Goal: Ask a question

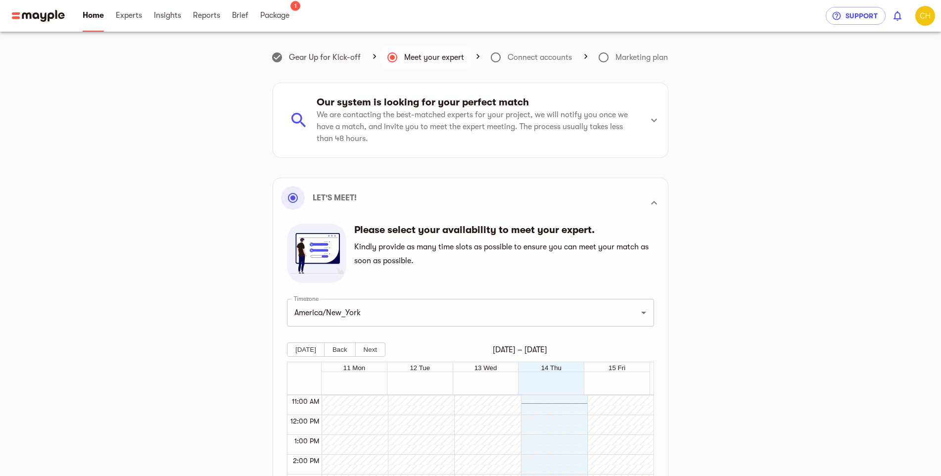
click at [496, 57] on icon at bounding box center [496, 57] width 12 height 12
click at [652, 124] on icon at bounding box center [654, 120] width 12 height 12
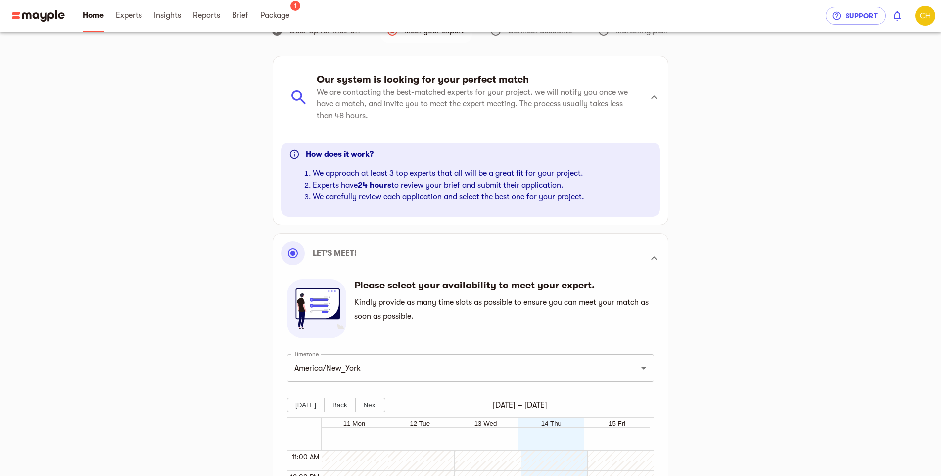
scroll to position [49, 0]
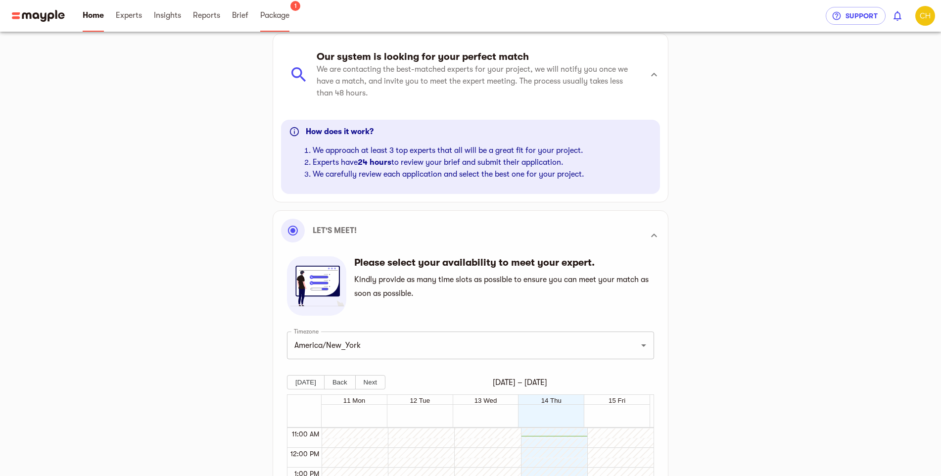
click at [287, 18] on span "Package" at bounding box center [274, 15] width 29 height 12
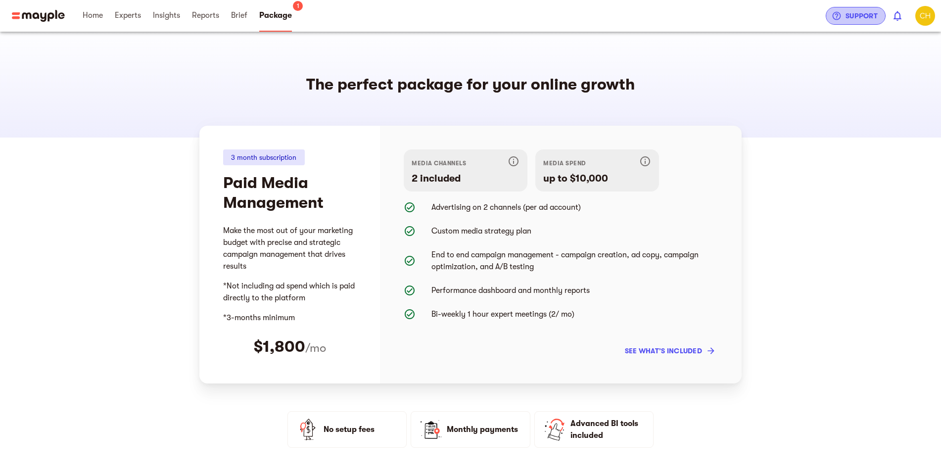
click at [855, 18] on span "Support" at bounding box center [856, 16] width 44 height 12
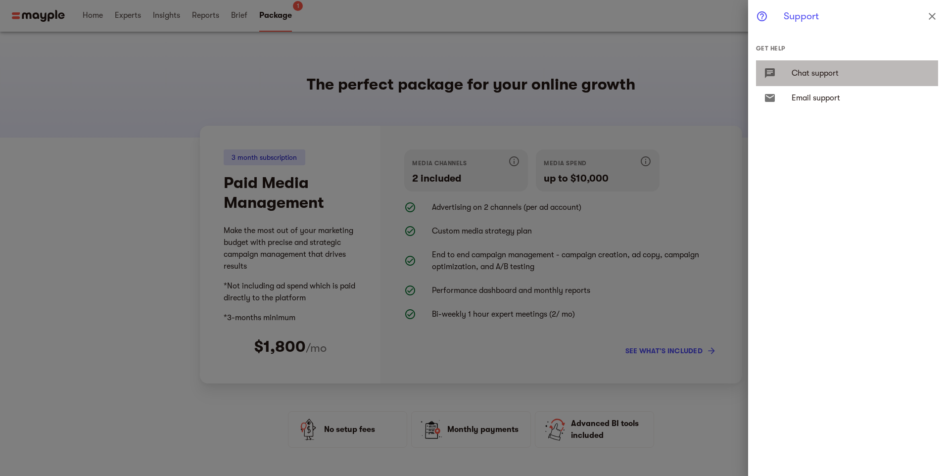
click at [810, 72] on span "Chat support" at bounding box center [860, 73] width 139 height 12
click at [832, 73] on span "Chat support" at bounding box center [860, 73] width 139 height 12
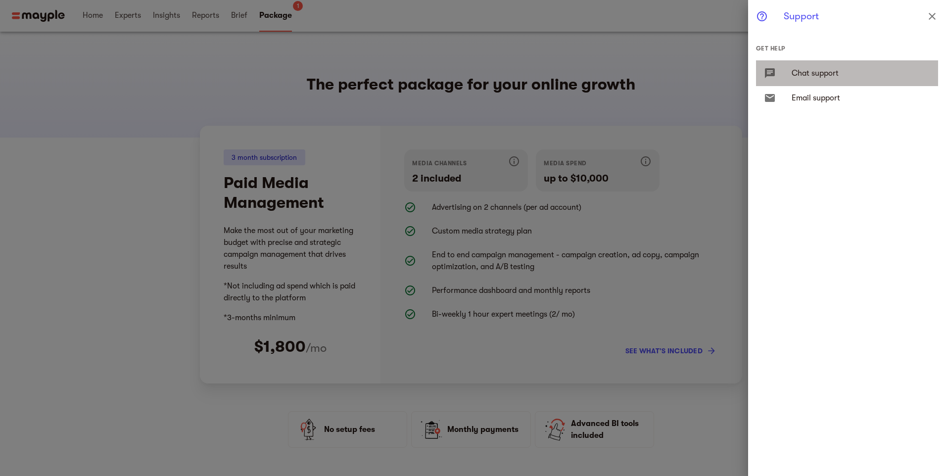
click at [772, 66] on div "Chat support" at bounding box center [847, 73] width 182 height 26
click at [933, 19] on icon "close" at bounding box center [932, 16] width 12 height 12
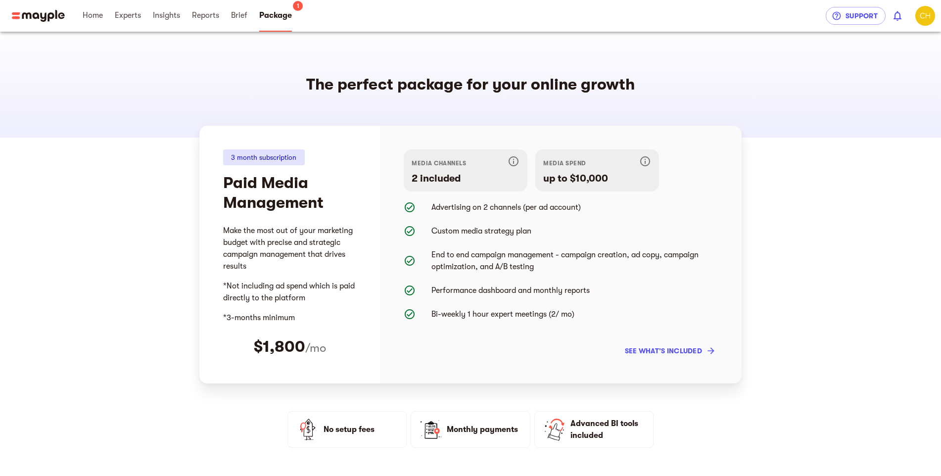
click at [697, 355] on span "see what’s included" at bounding box center [669, 351] width 89 height 12
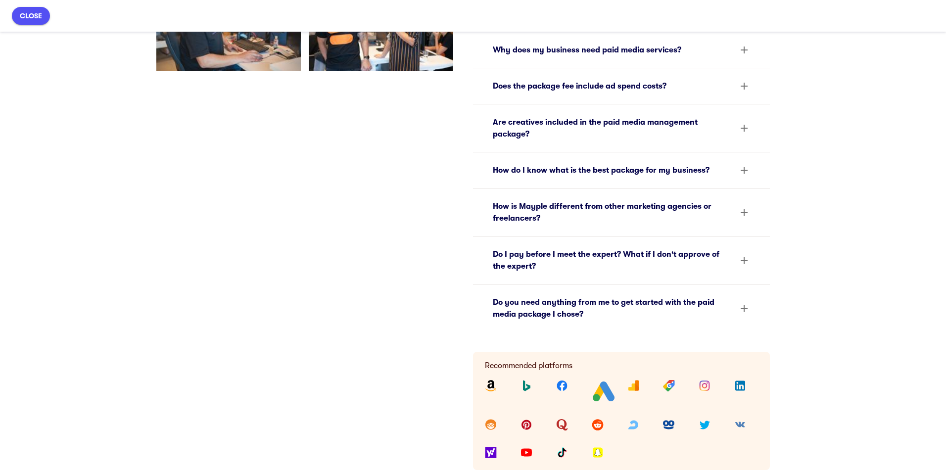
scroll to position [396, 0]
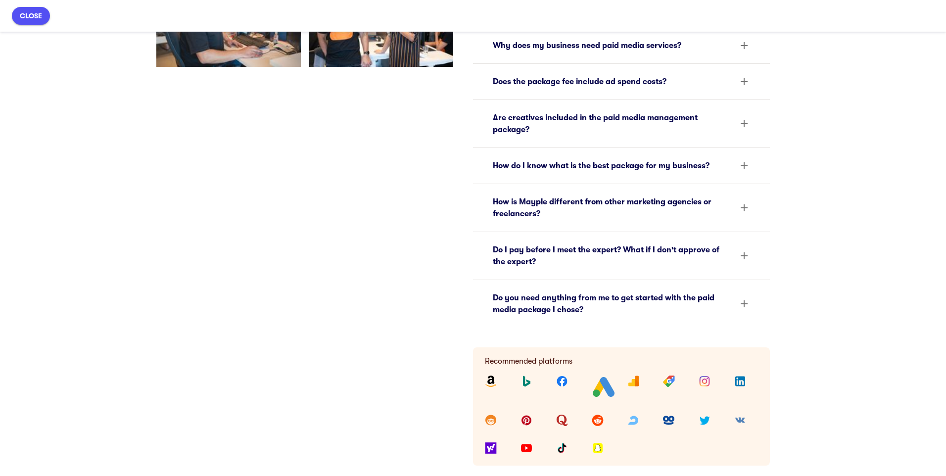
click at [742, 49] on icon at bounding box center [744, 46] width 12 height 12
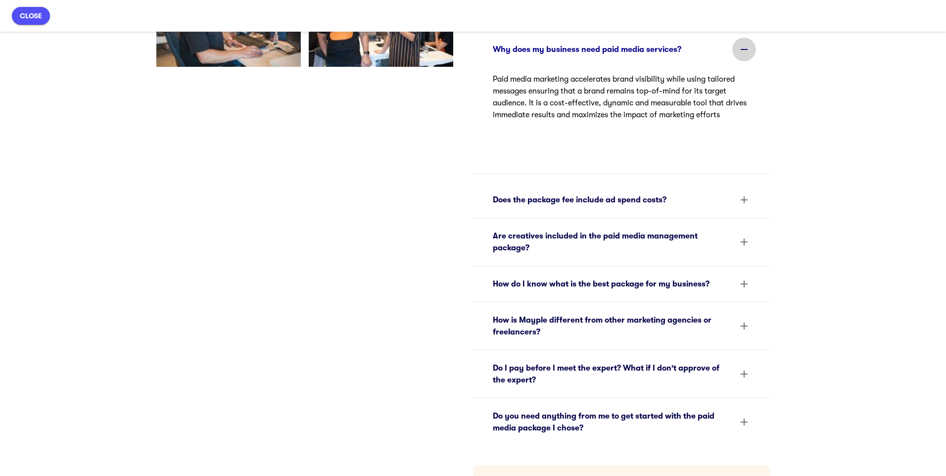
click at [742, 49] on icon at bounding box center [744, 49] width 7 height 1
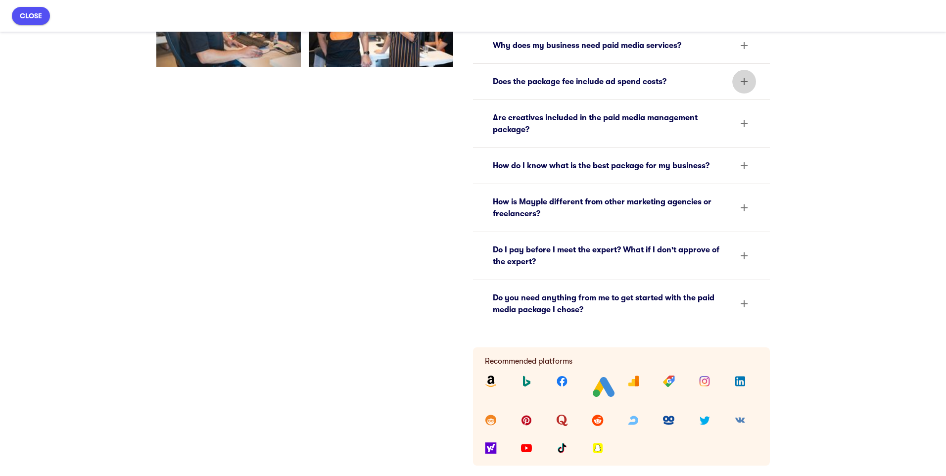
click at [742, 77] on icon at bounding box center [744, 82] width 12 height 12
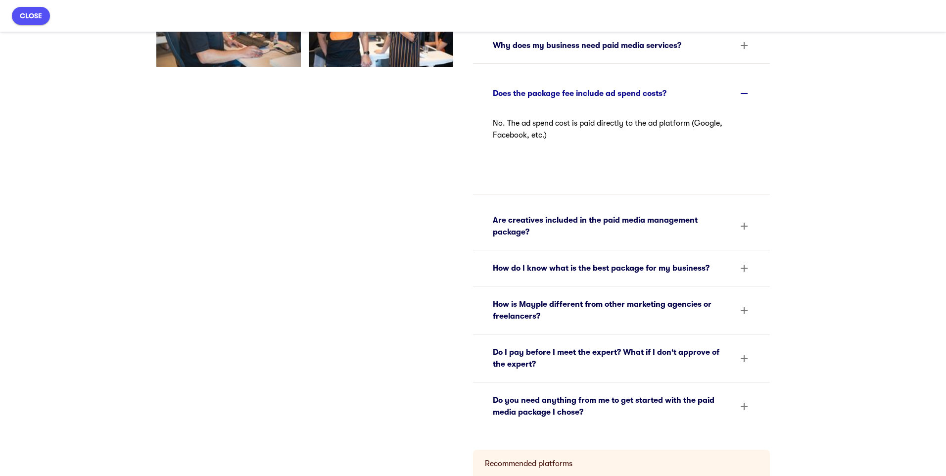
click at [742, 77] on div "Does the package fee include ad spend costs?" at bounding box center [621, 133] width 297 height 123
click at [739, 91] on icon at bounding box center [744, 94] width 12 height 12
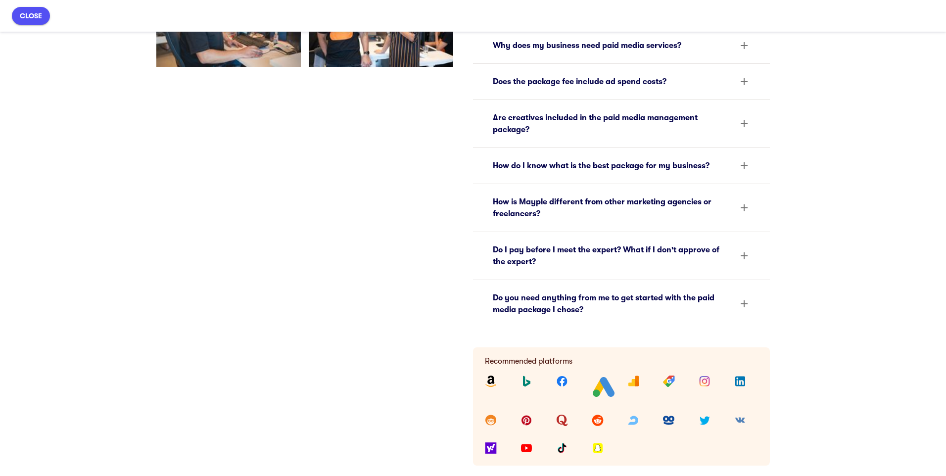
scroll to position [445, 0]
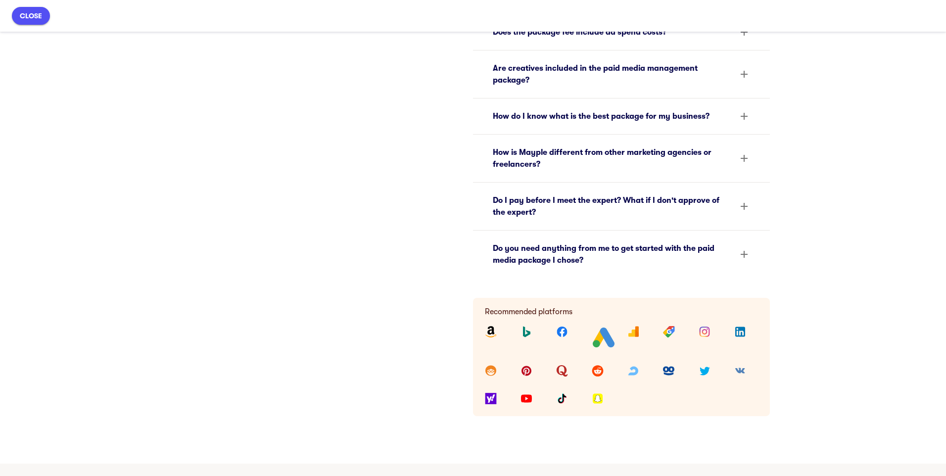
click at [744, 78] on icon at bounding box center [744, 74] width 12 height 12
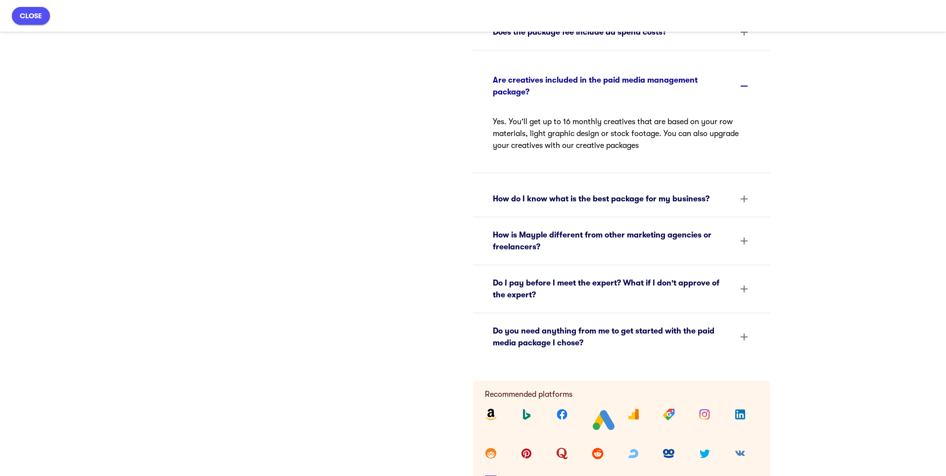
click at [744, 78] on div at bounding box center [744, 86] width 24 height 24
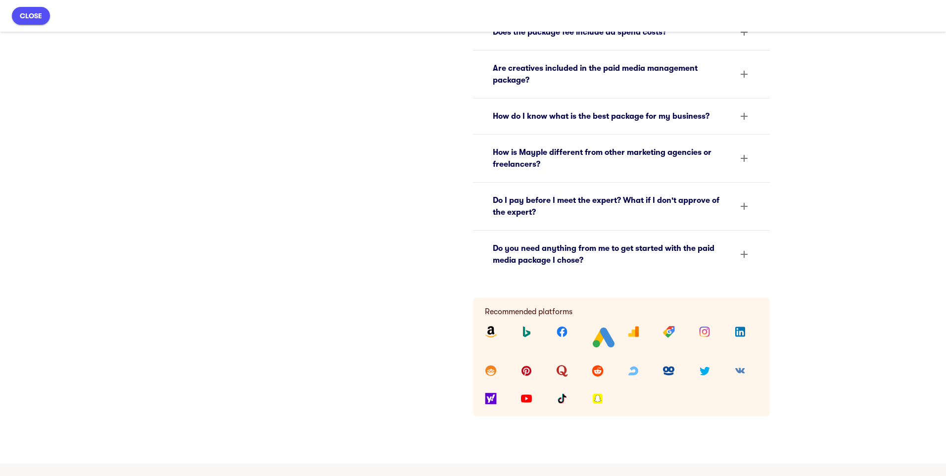
click at [738, 155] on icon at bounding box center [744, 158] width 12 height 12
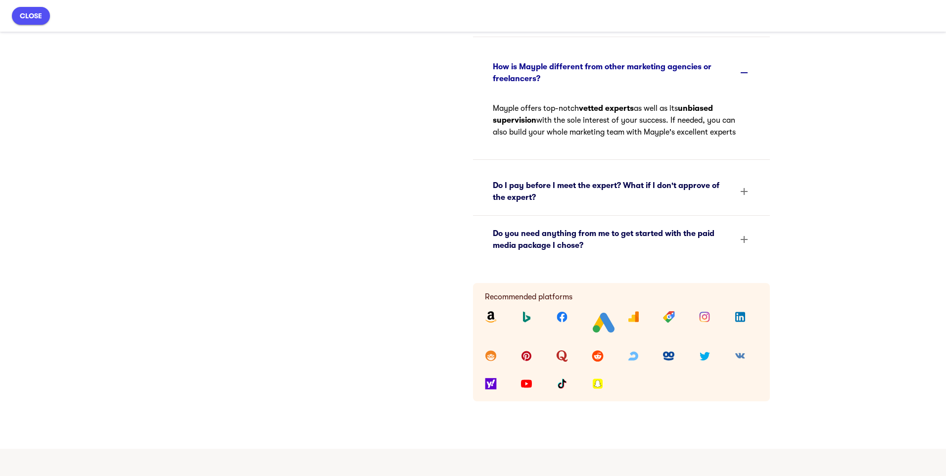
scroll to position [594, 0]
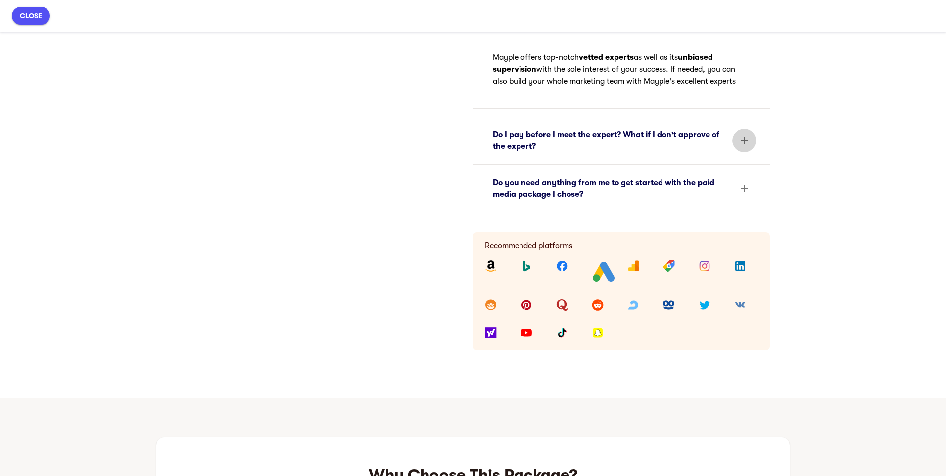
click at [742, 138] on icon at bounding box center [744, 140] width 7 height 7
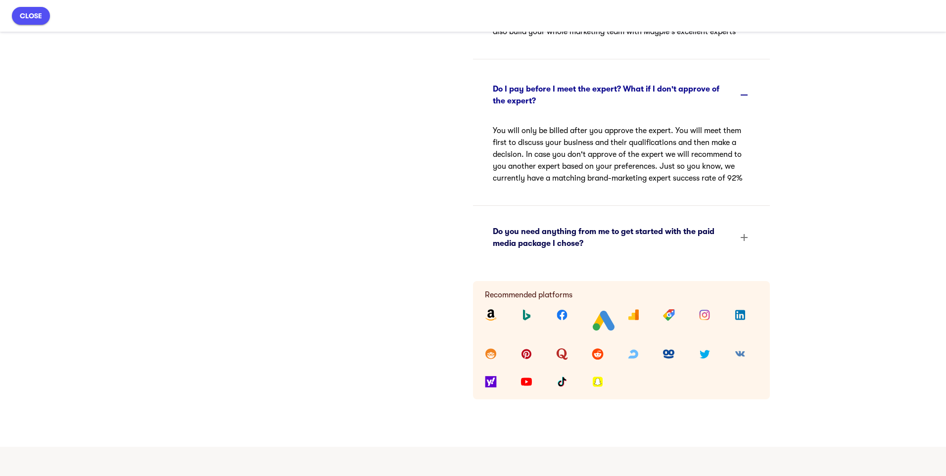
scroll to position [693, 0]
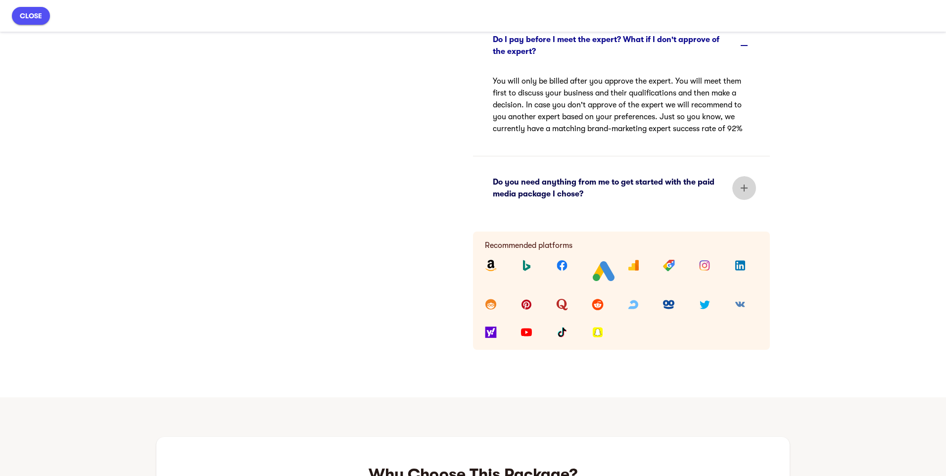
click at [747, 186] on icon at bounding box center [744, 188] width 12 height 12
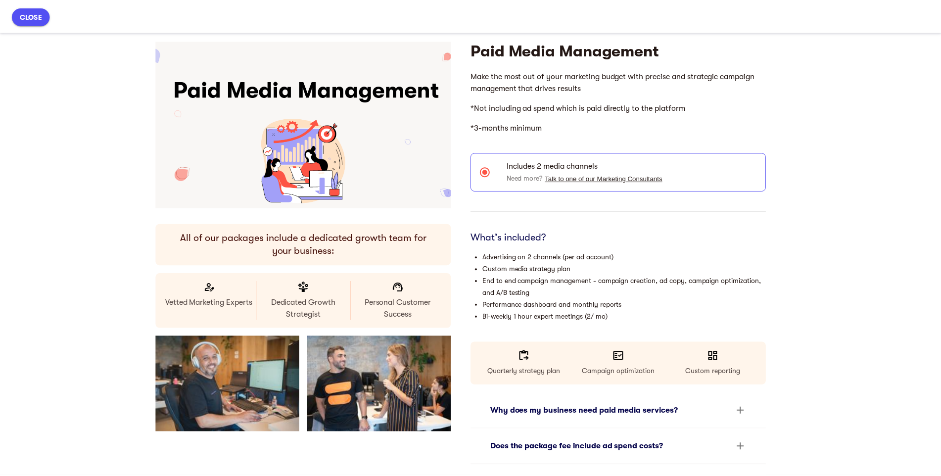
scroll to position [0, 0]
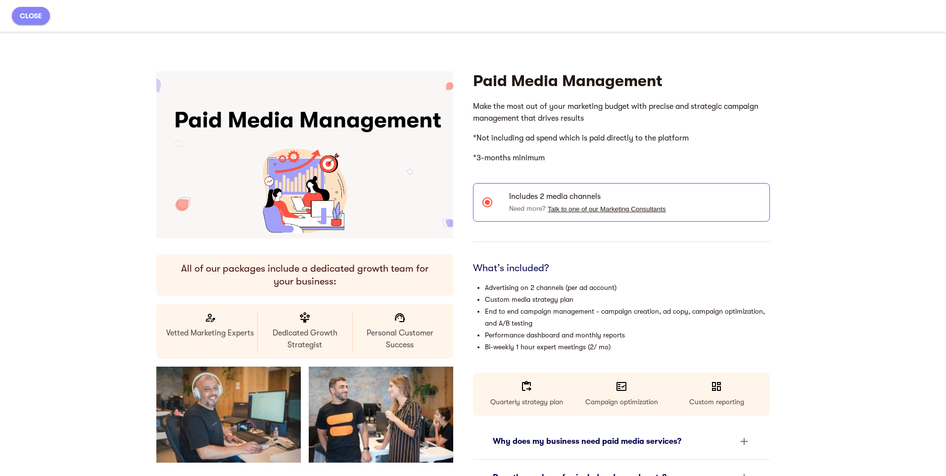
click at [26, 17] on span "close" at bounding box center [31, 16] width 22 height 12
